Goal: Task Accomplishment & Management: Complete application form

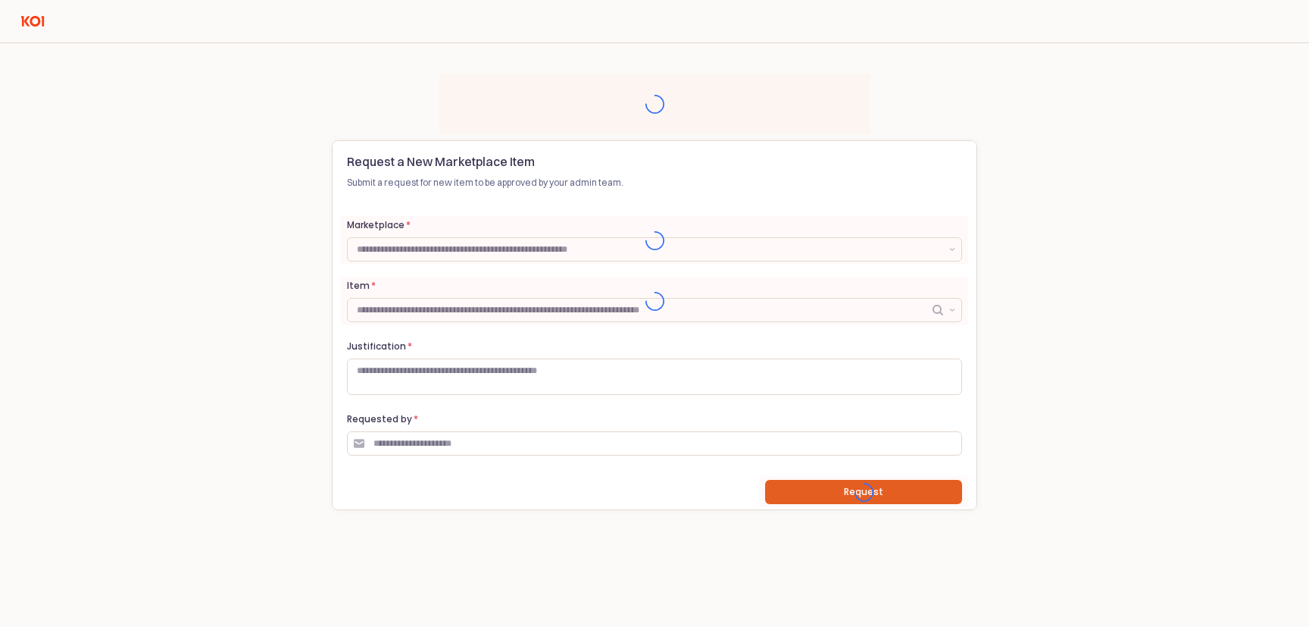
type input "**********"
type input "********"
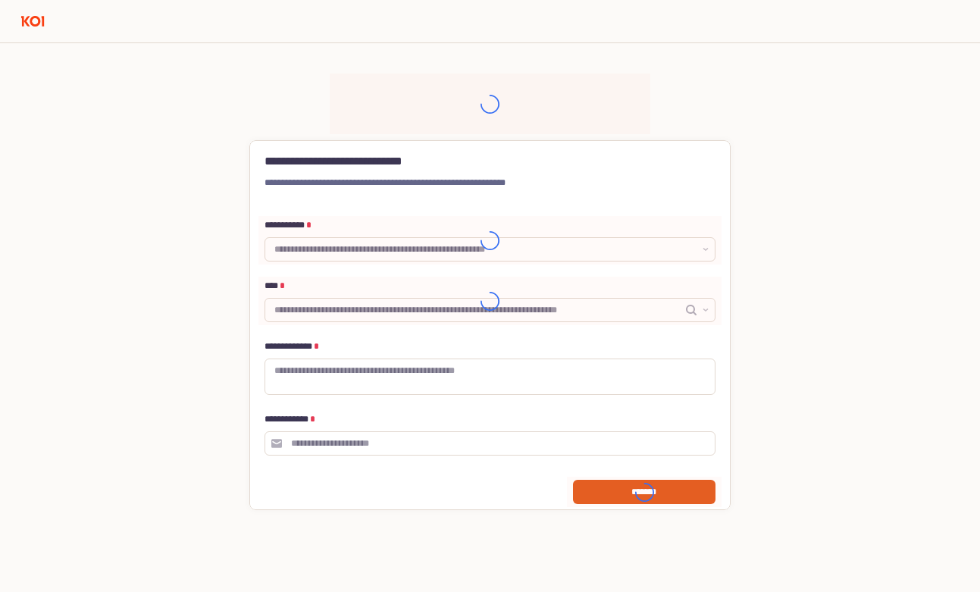
type input "**********"
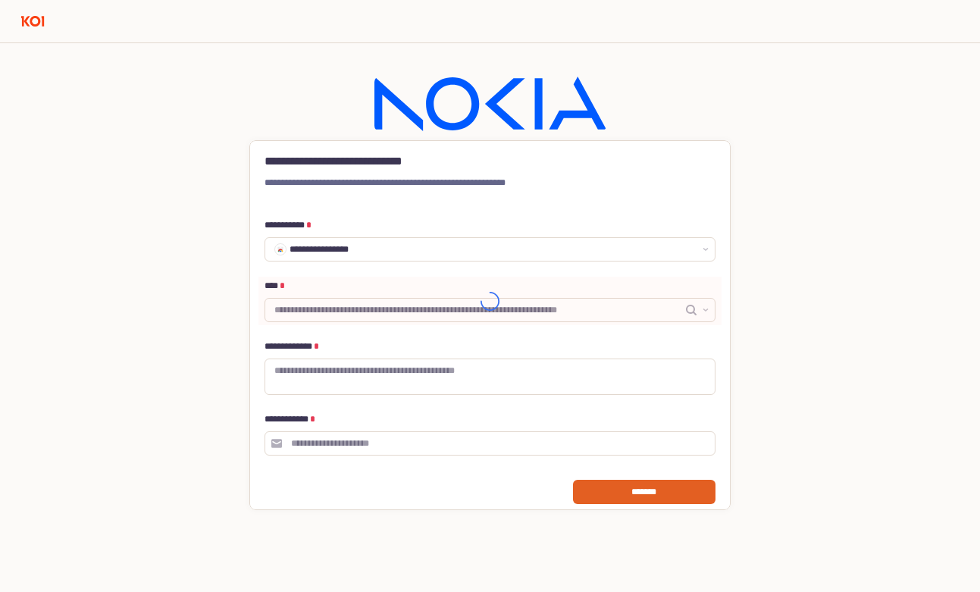
type input "********"
